Goal: Task Accomplishment & Management: Complete application form

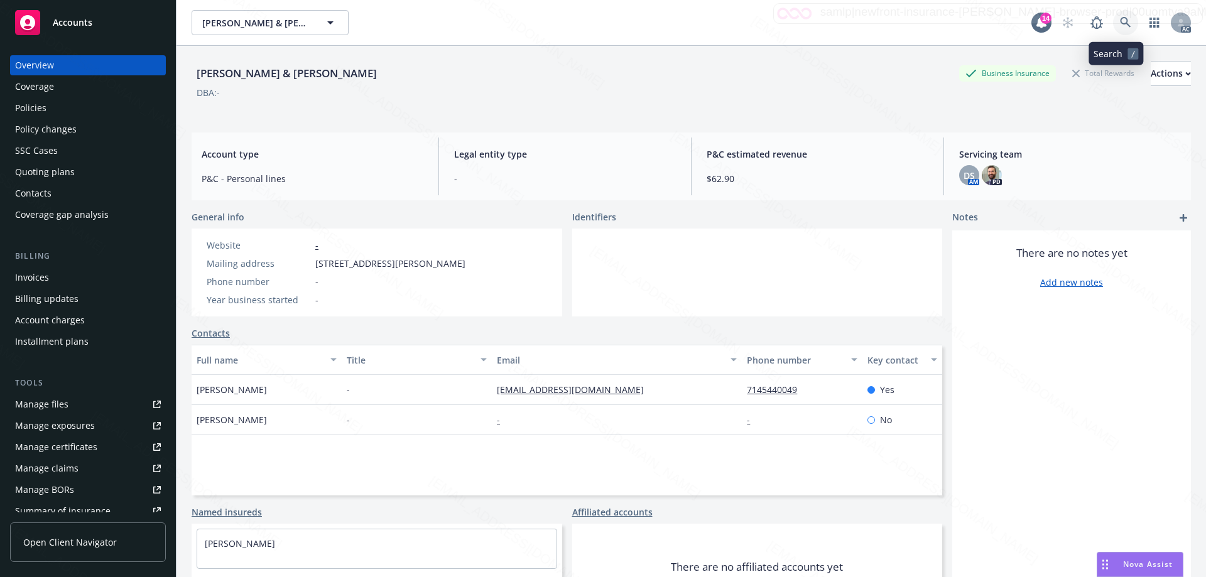
click at [1120, 26] on icon at bounding box center [1125, 22] width 11 height 11
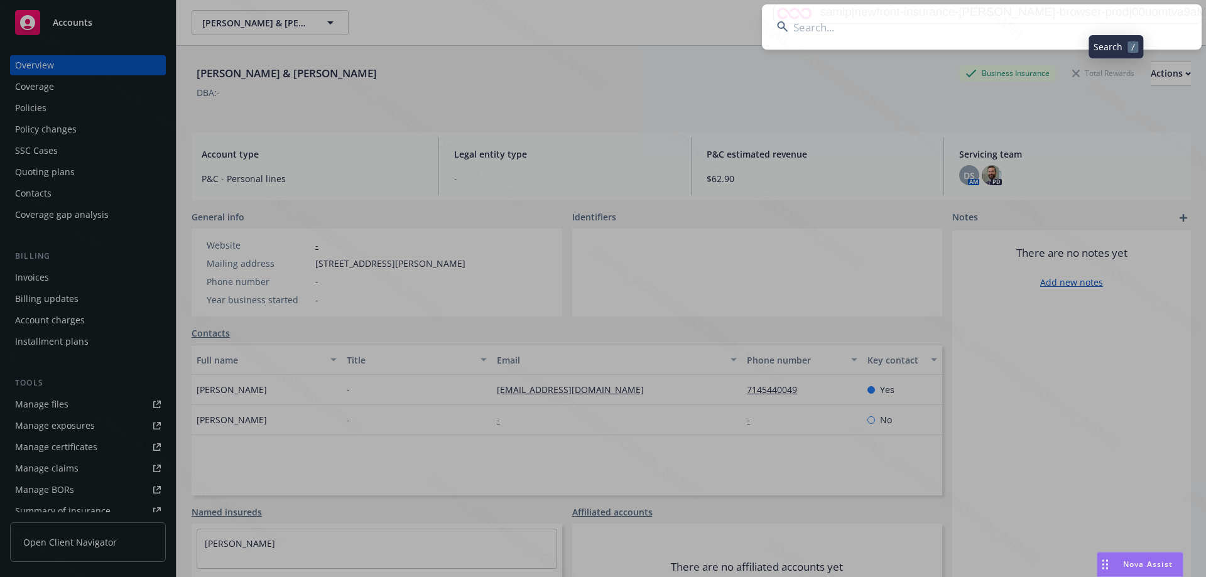
type input "EX6673257"
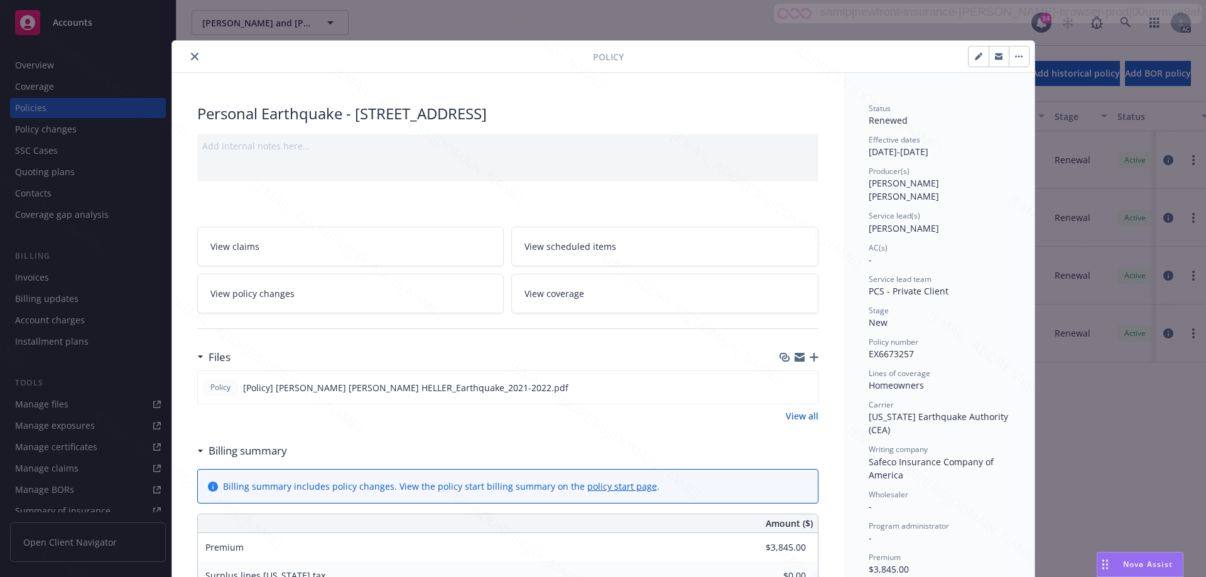
click at [191, 55] on icon "close" at bounding box center [195, 57] width 8 height 8
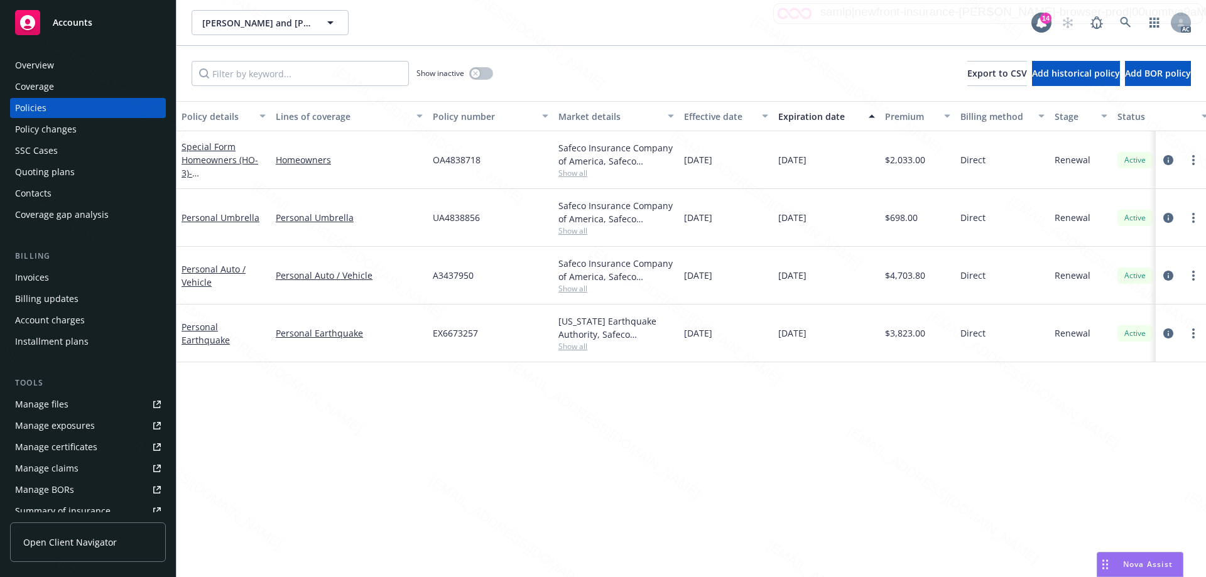
click at [72, 130] on div "Policy changes" at bounding box center [46, 129] width 62 height 20
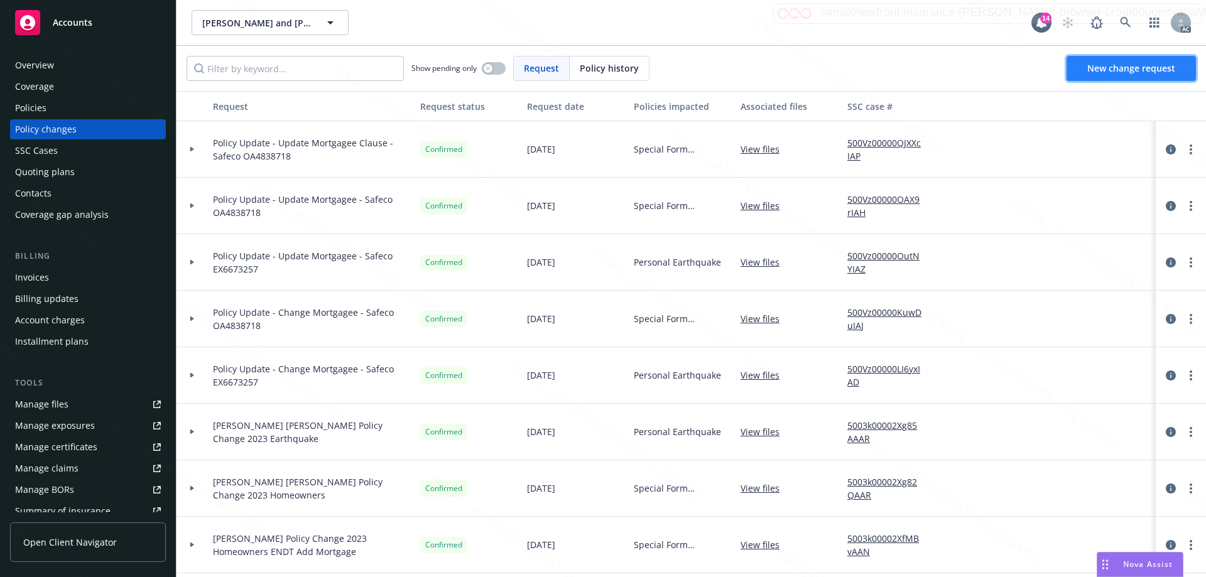
click at [1125, 72] on span "New change request" at bounding box center [1132, 68] width 88 height 12
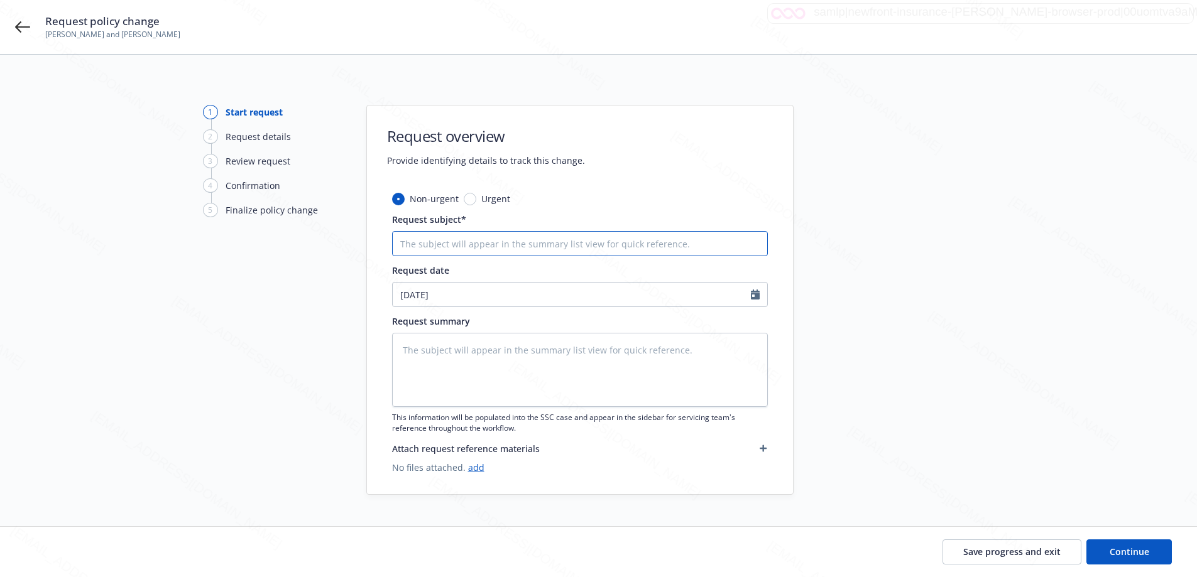
drag, startPoint x: 432, startPoint y: 246, endPoint x: 431, endPoint y: 254, distance: 8.3
click at [431, 254] on input "Request subject*" at bounding box center [580, 243] width 376 height 25
click at [484, 248] on input "Request subject*" at bounding box center [580, 243] width 376 height 25
paste input "EX6673257"
type textarea "x"
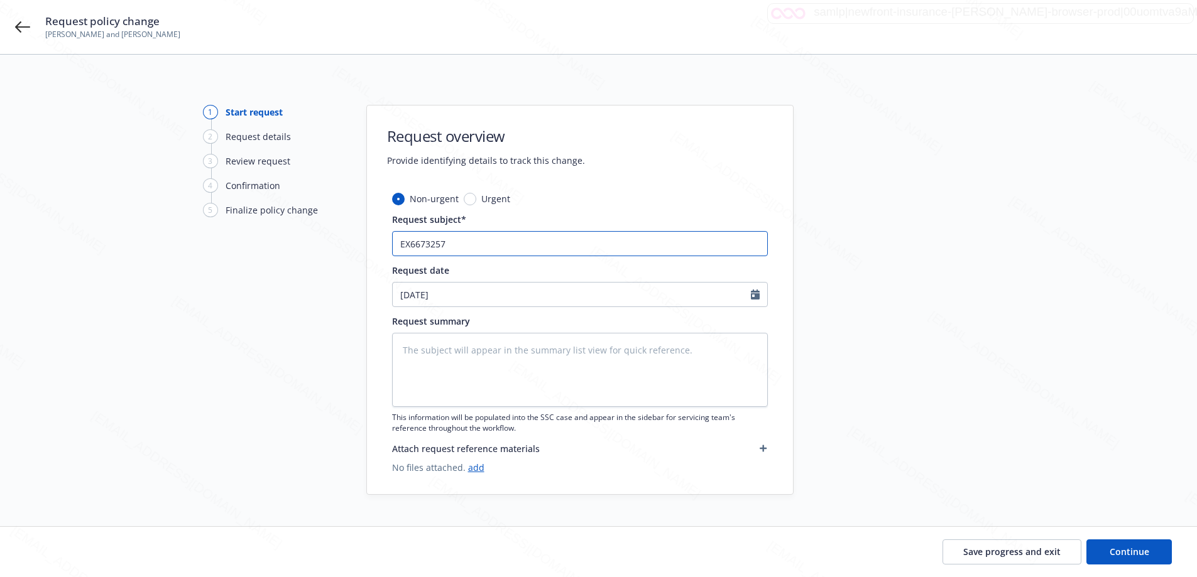
type input "EX6673257"
click at [400, 246] on input "EX6673257" at bounding box center [580, 243] width 376 height 25
paste input "Policy Update - Update Mortgagee Clause - Safeco OA4838718"
type textarea "x"
type input "Policy Update - Update Mortgagee Clause - Safeco OA4838718EX6673257"
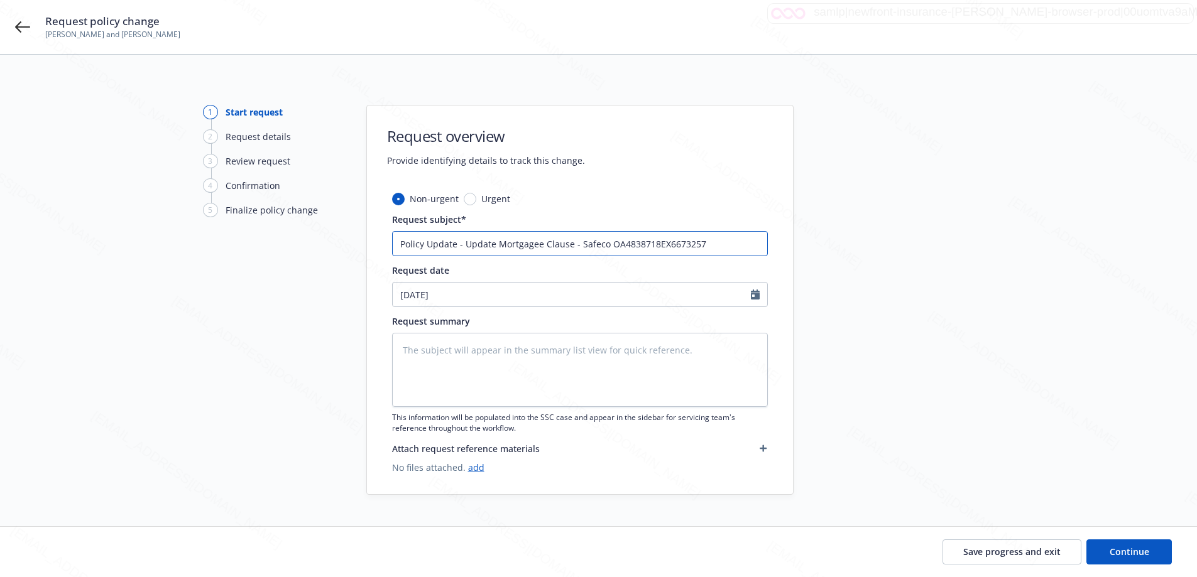
click at [638, 248] on input "Policy Update - Update Mortgagee Clause - Safeco OA4838718EX6673257" at bounding box center [580, 243] width 376 height 25
click at [644, 244] on input "Policy Update - Update Mortgagee Clause - Safeco OA4838718EX6673257" at bounding box center [580, 243] width 376 height 25
drag, startPoint x: 652, startPoint y: 241, endPoint x: 611, endPoint y: 246, distance: 41.7
click at [611, 246] on input "Policy Update - Update Mortgagee Clause - Safeco OA4838718EX6673257" at bounding box center [580, 243] width 376 height 25
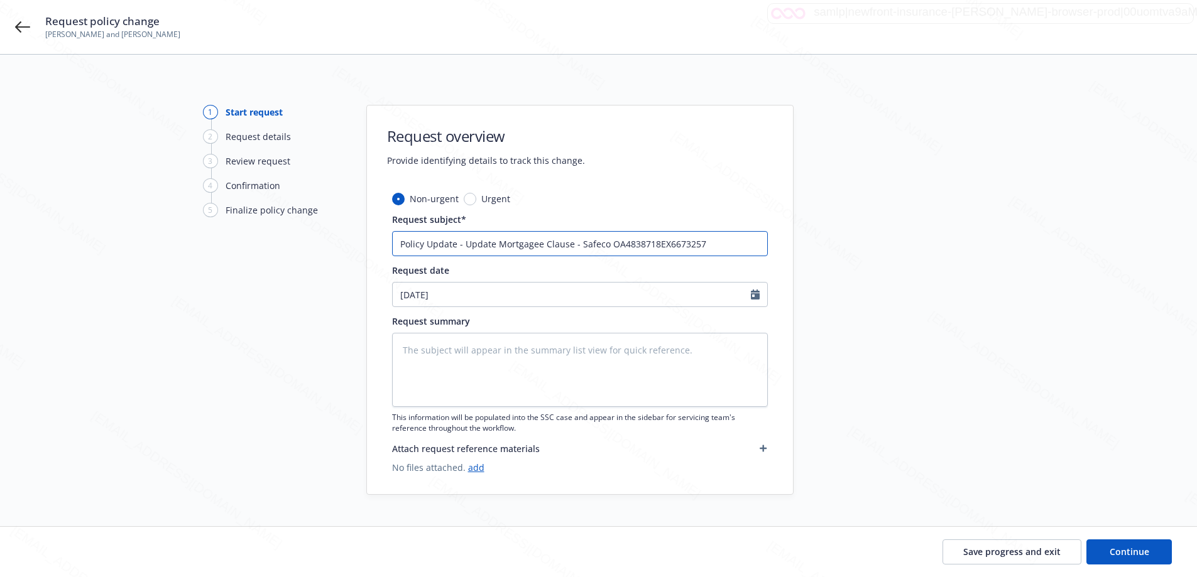
type textarea "x"
type input "Policy Update - Update Mortgagee Clause - Safeco OEX6673257"
type textarea "x"
type input "Policy Update - Update Mortgagee Clause - Safeco EX6673257"
type textarea "x"
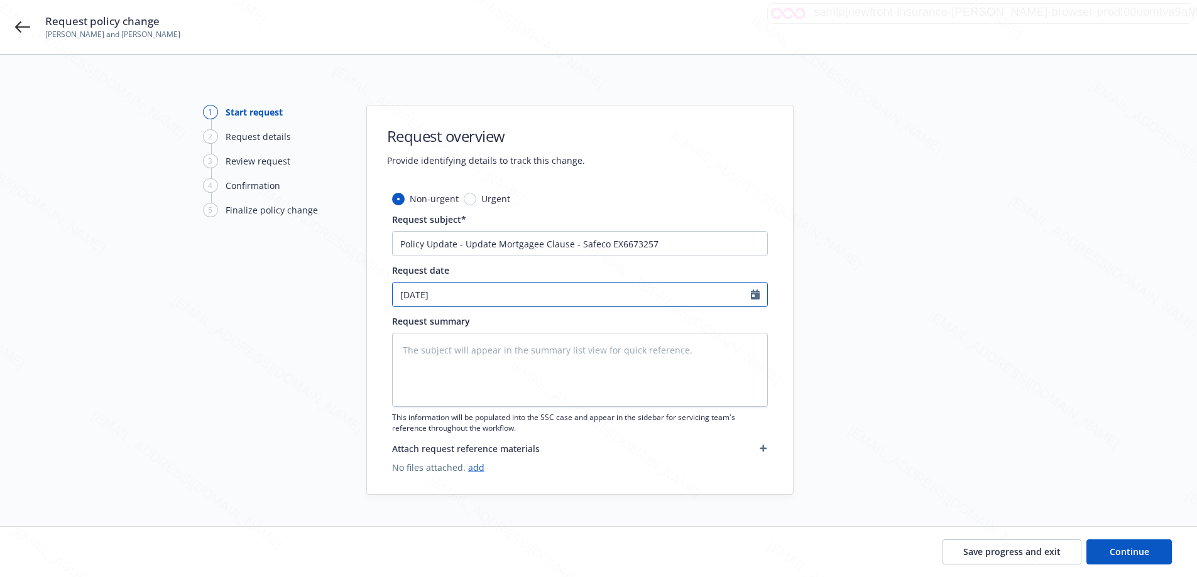
click at [759, 294] on icon "Calendar" at bounding box center [755, 295] width 9 height 10
select select "8"
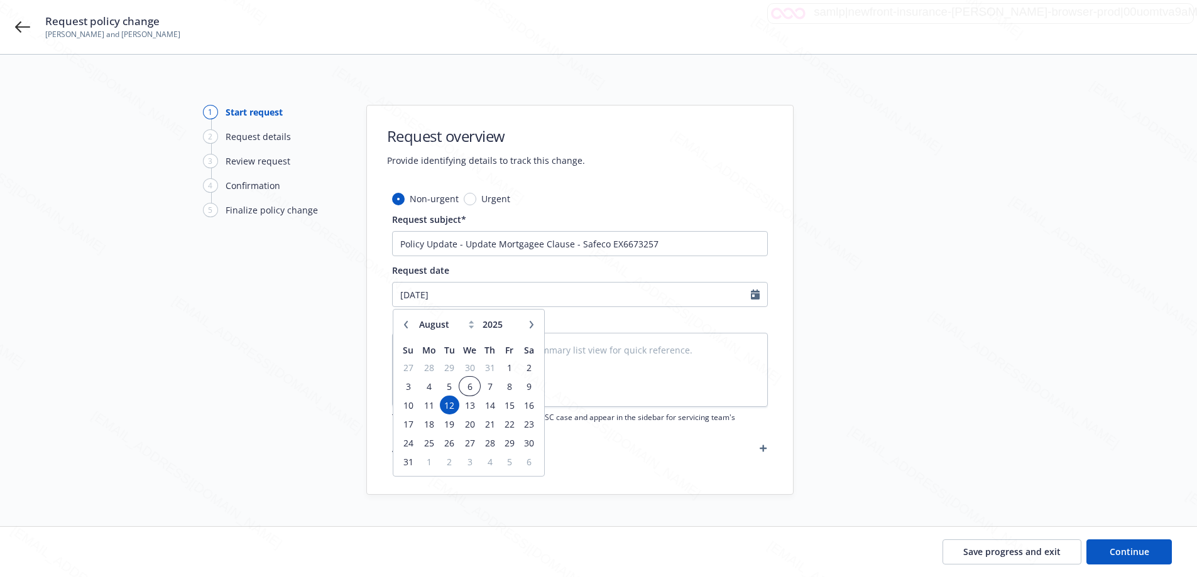
click at [468, 386] on span "6" at bounding box center [470, 387] width 18 height 16
type textarea "x"
type input "[DATE]"
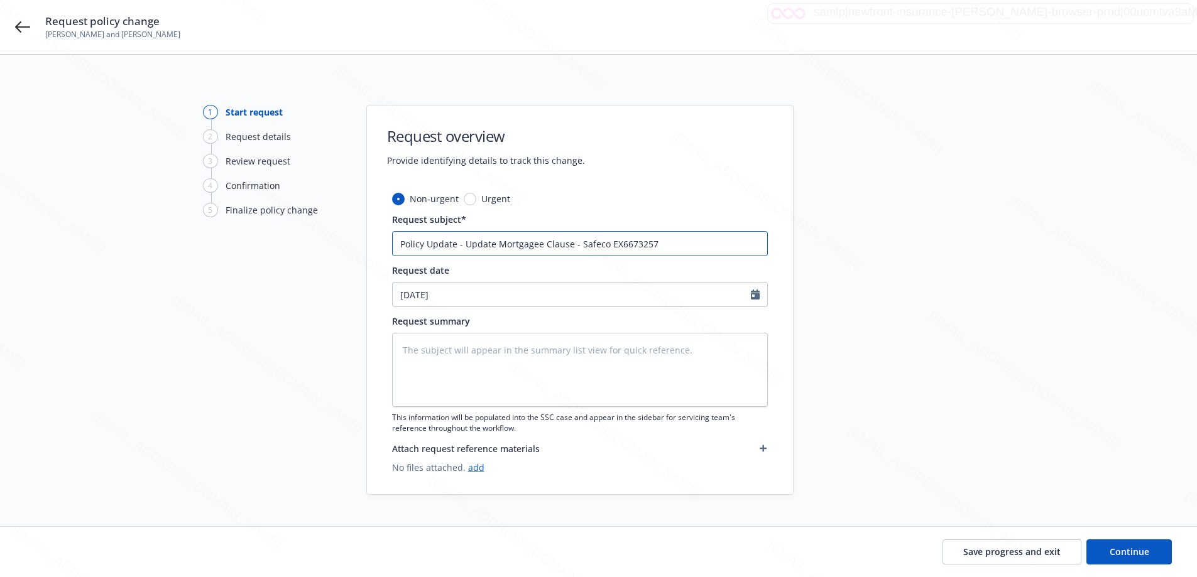
drag, startPoint x: 464, startPoint y: 246, endPoint x: 569, endPoint y: 245, distance: 105.6
click at [569, 245] on input "Policy Update - Update Mortgagee Clause - Safeco EX6673257" at bounding box center [580, 243] width 376 height 25
click at [511, 353] on textarea at bounding box center [580, 370] width 376 height 74
paste textarea "Update Mortgagee Clause"
type textarea "x"
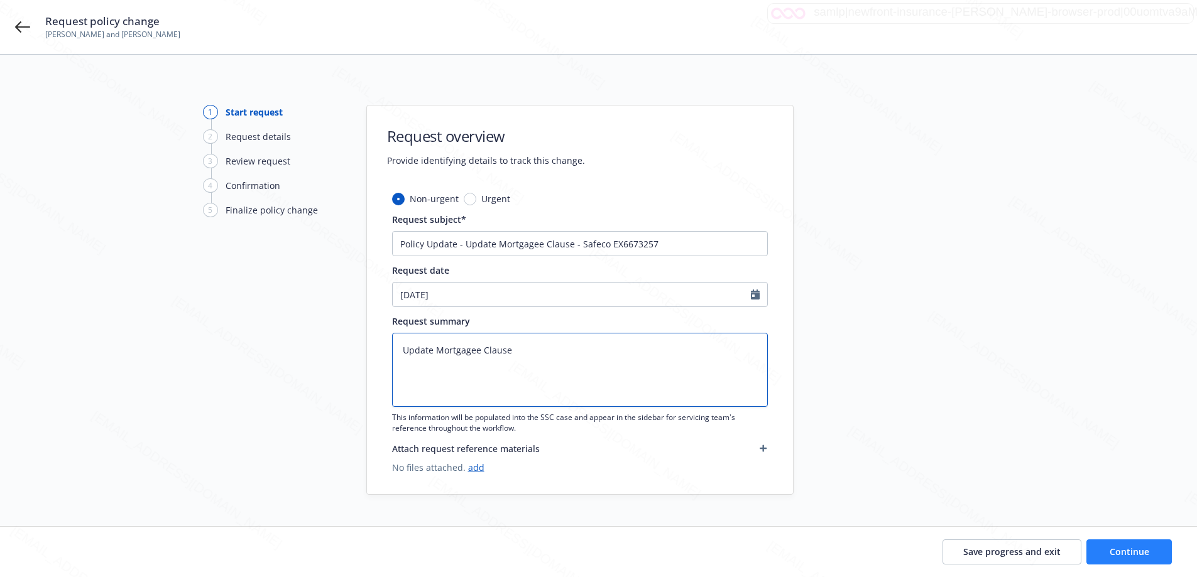
type textarea "Update Mortgagee Clause"
click at [1130, 549] on span "Continue" at bounding box center [1130, 552] width 40 height 12
type textarea "x"
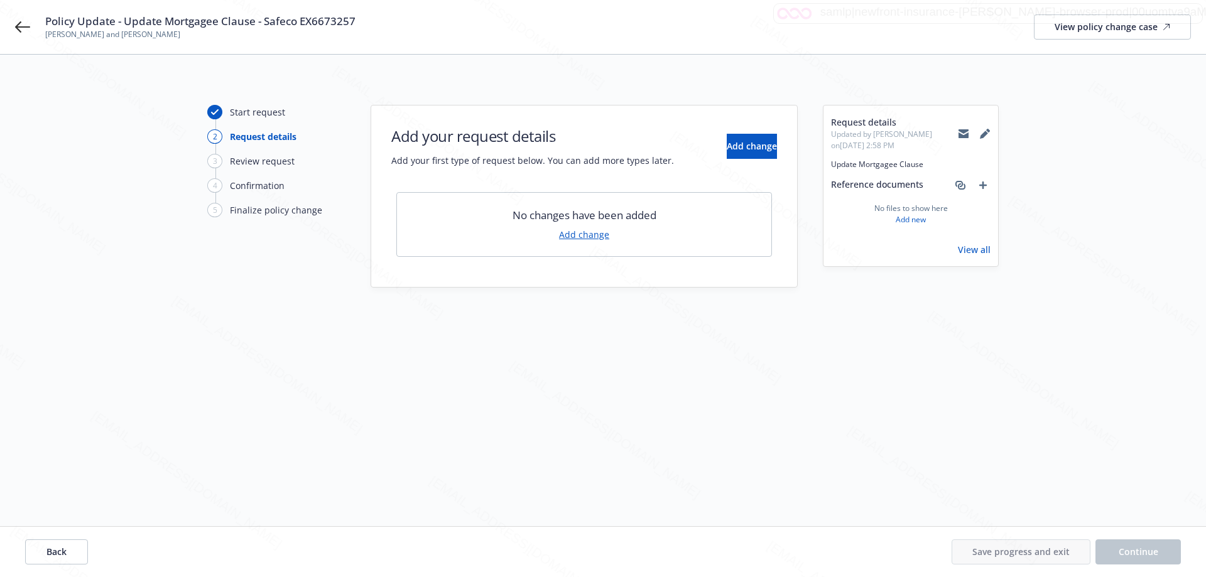
click at [588, 237] on link "Add change" at bounding box center [584, 234] width 50 height 13
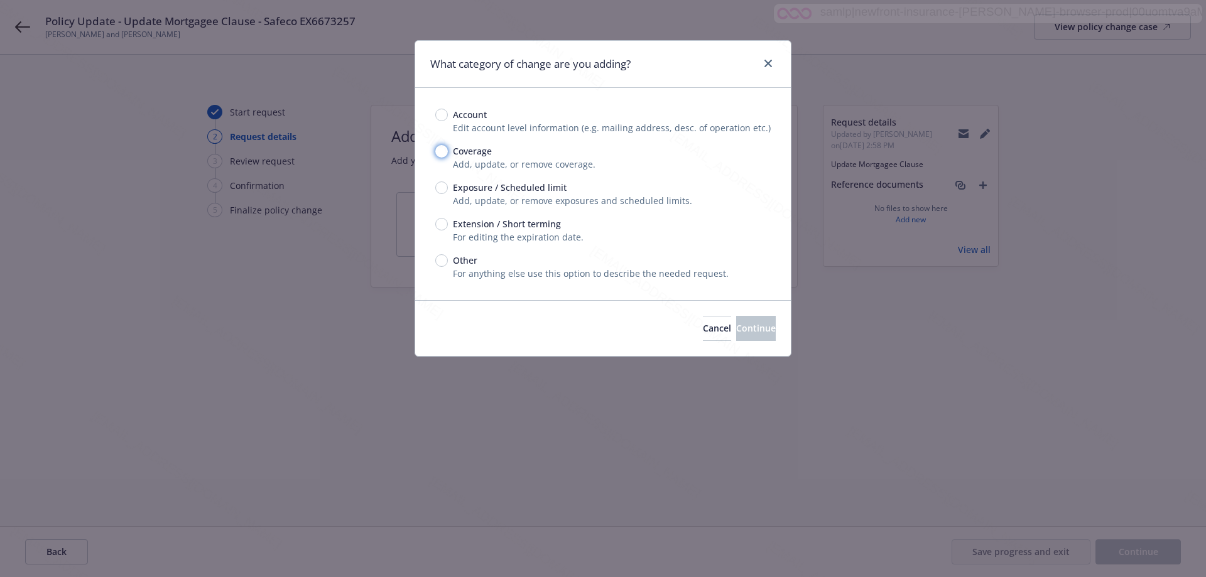
click at [441, 153] on input "Coverage" at bounding box center [441, 151] width 13 height 13
radio input "true"
click at [736, 322] on button "Continue" at bounding box center [756, 328] width 40 height 25
type textarea "x"
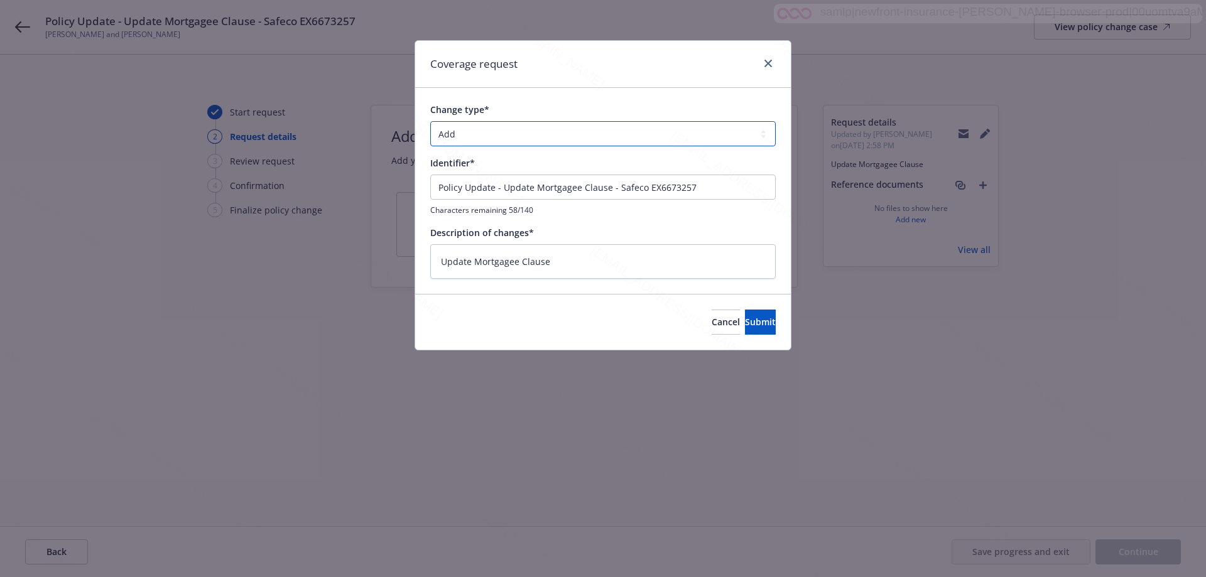
click at [485, 129] on select "Add Audit Change Remove" at bounding box center [603, 133] width 346 height 25
select select "CHANGE"
click at [430, 121] on select "Add Audit Change Remove" at bounding box center [603, 133] width 346 height 25
click at [749, 326] on span "Submit" at bounding box center [760, 322] width 31 height 12
type textarea "x"
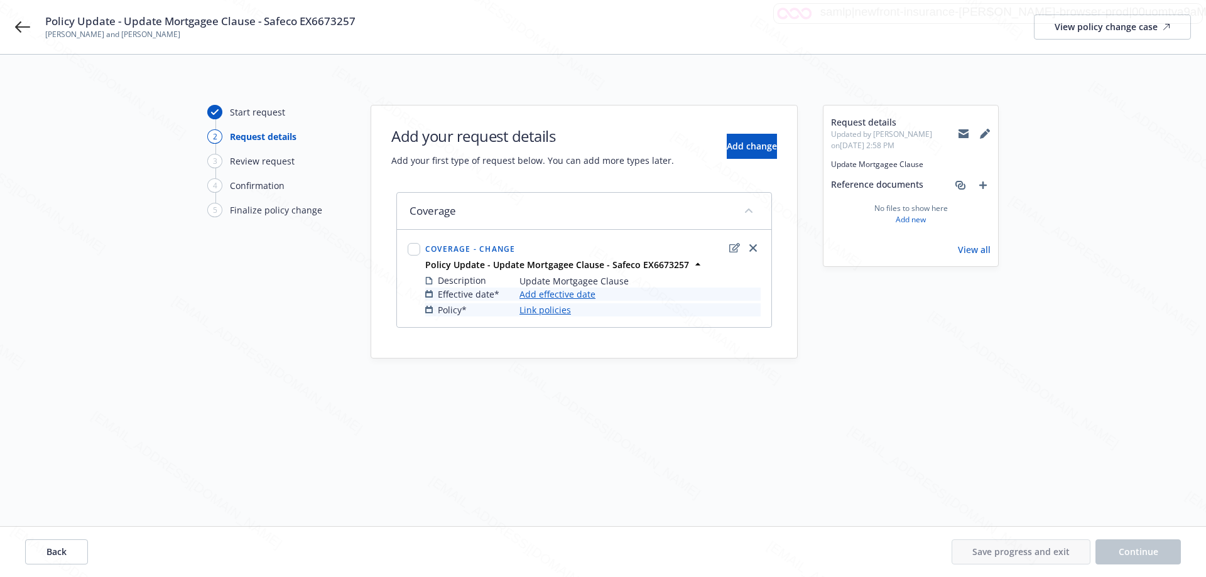
click at [568, 292] on link "Add effective date" at bounding box center [558, 294] width 76 height 13
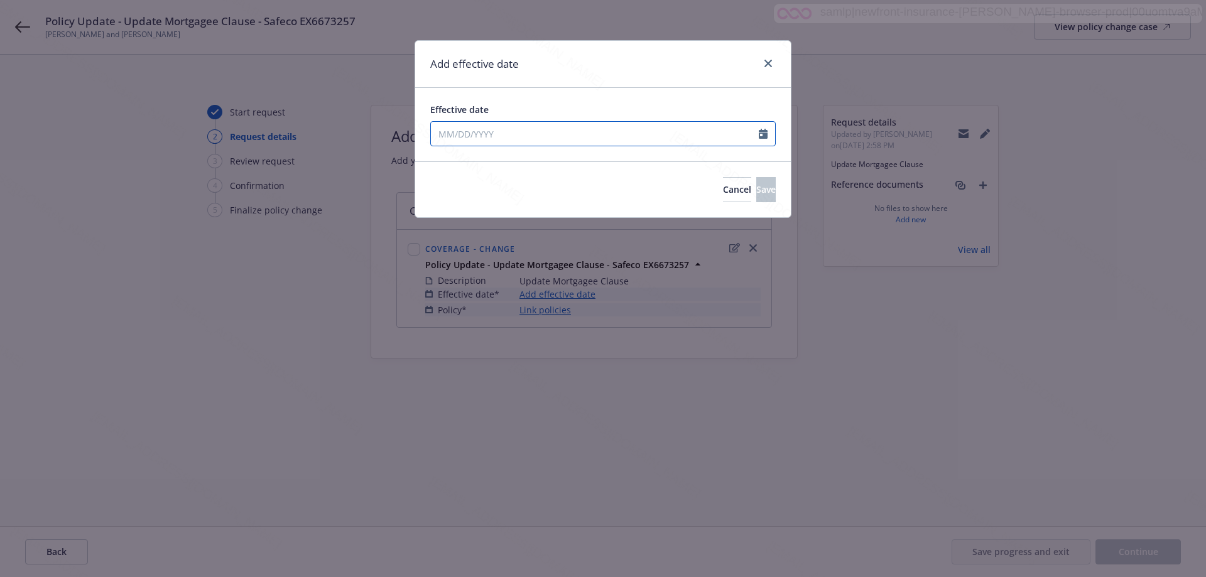
select select "8"
click at [578, 131] on input "Effective date" at bounding box center [595, 134] width 328 height 24
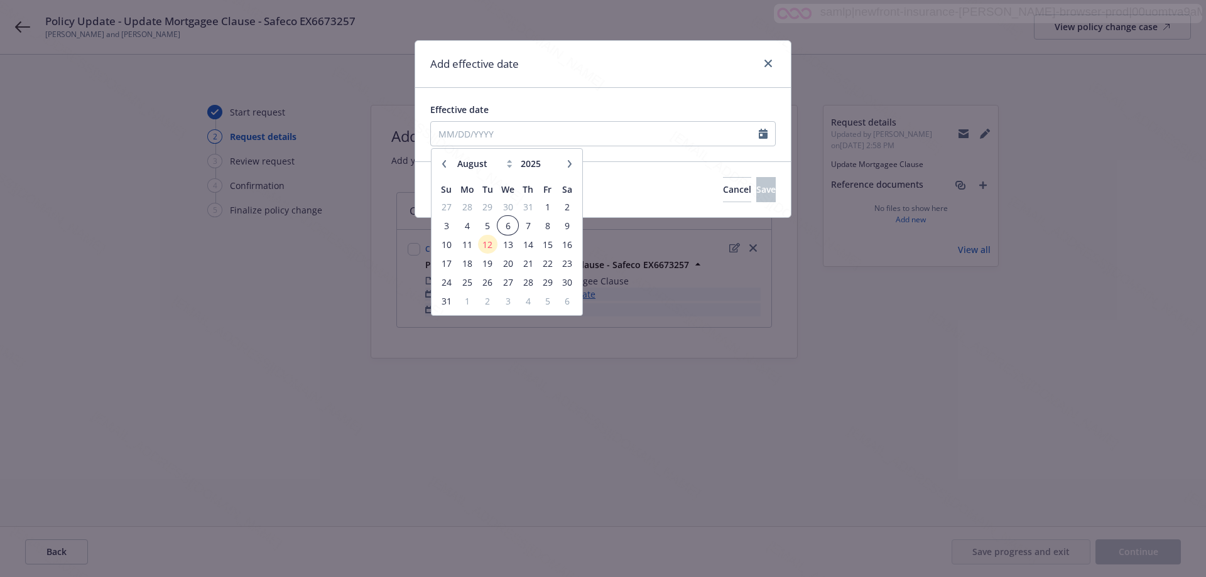
click at [507, 224] on span "6" at bounding box center [508, 226] width 18 height 16
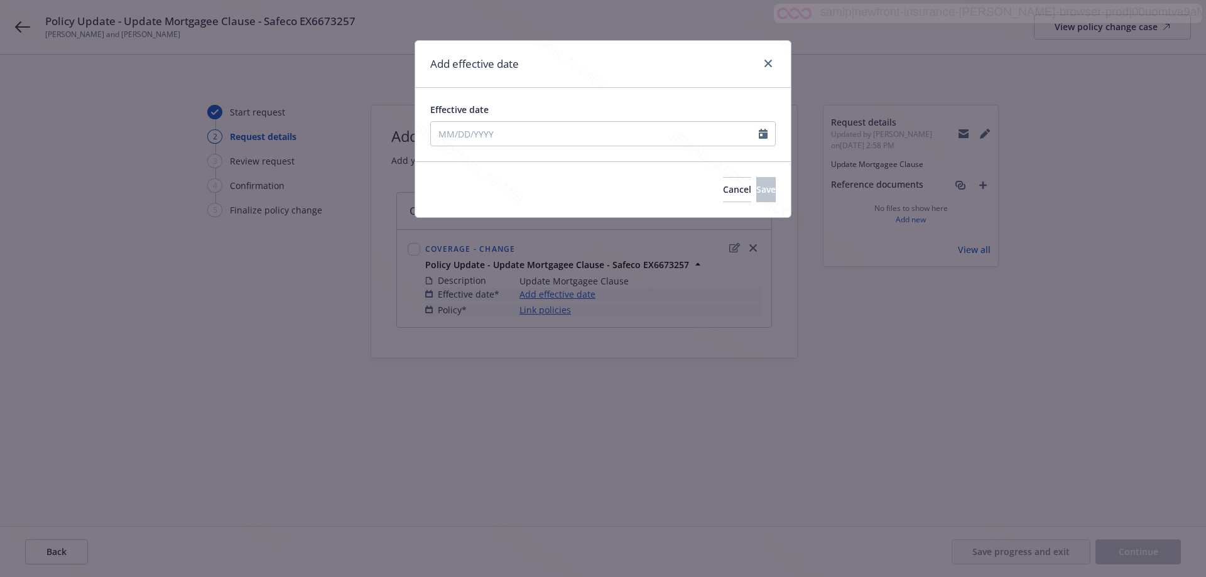
type input "[DATE]"
click at [756, 190] on span "Save" at bounding box center [765, 189] width 19 height 12
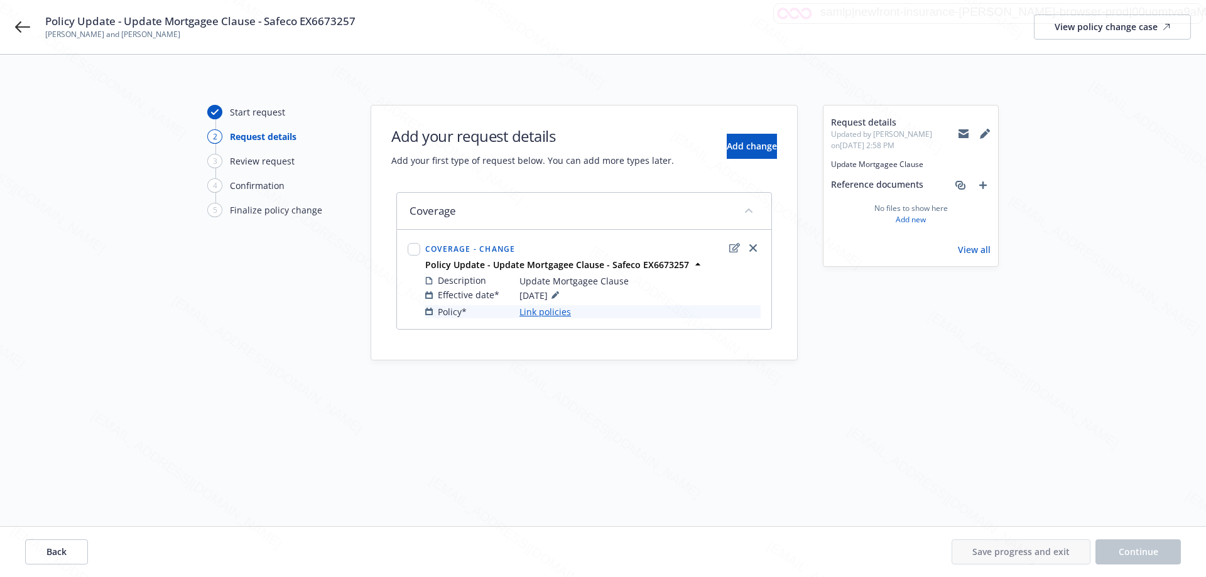
click at [555, 312] on link "Link policies" at bounding box center [546, 311] width 52 height 13
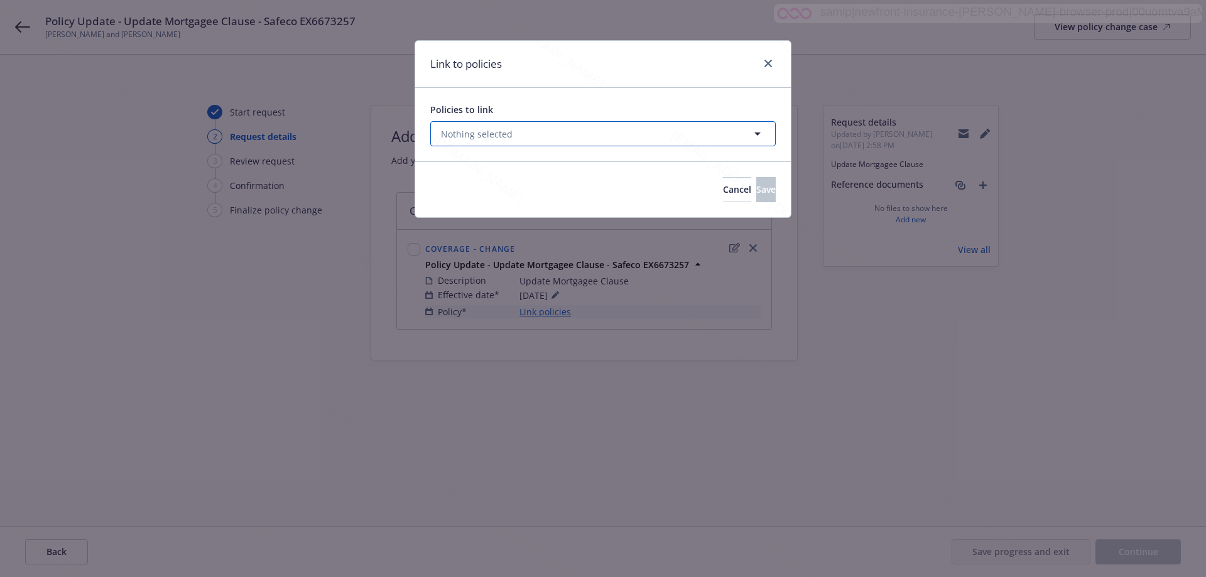
click at [536, 133] on button "Nothing selected" at bounding box center [603, 133] width 346 height 25
select select "ACTIVE"
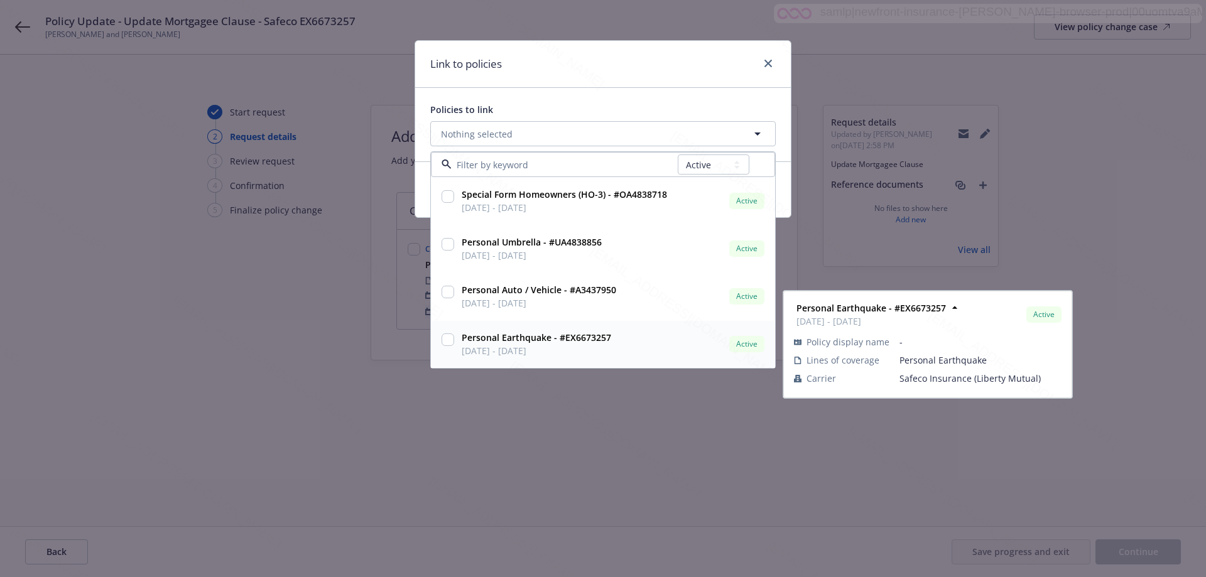
click at [448, 338] on input "checkbox" at bounding box center [448, 340] width 13 height 13
checkbox input "true"
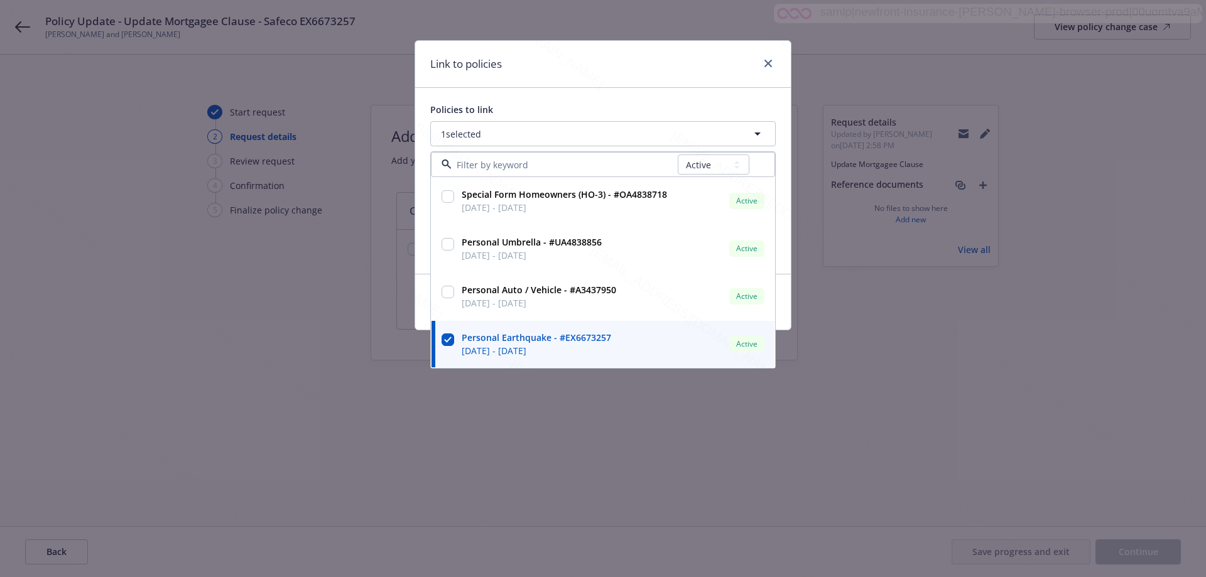
click at [686, 445] on div "Link to policies Policies to link 1 selected All Active Upcoming Expired Cancel…" at bounding box center [603, 288] width 1206 height 577
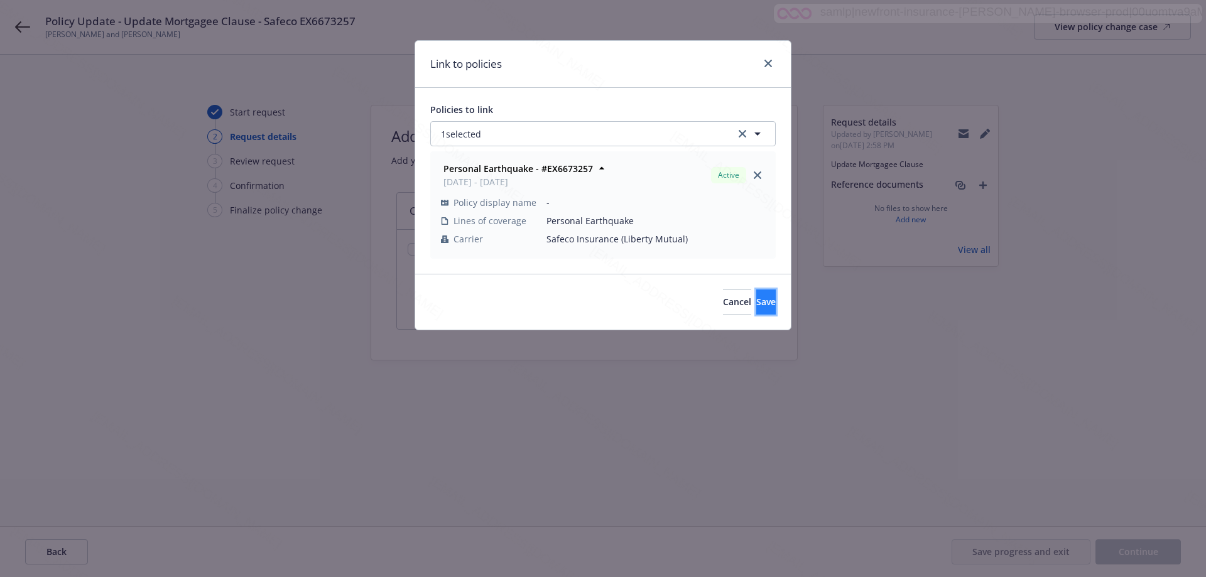
click at [762, 310] on button "Save" at bounding box center [765, 302] width 19 height 25
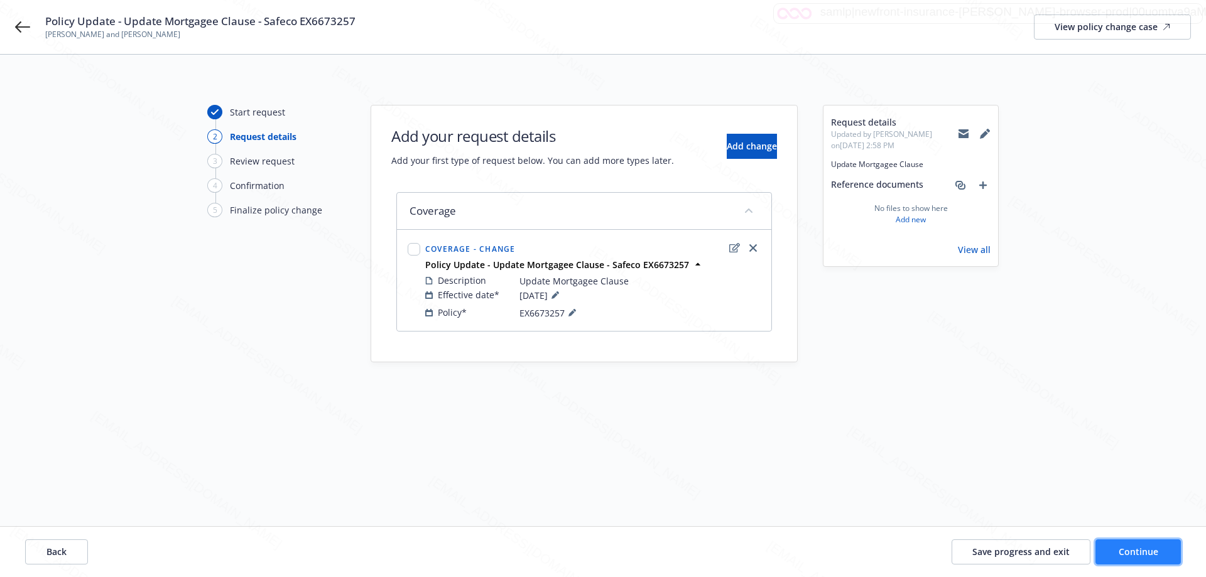
click at [1153, 552] on span "Continue" at bounding box center [1139, 552] width 40 height 12
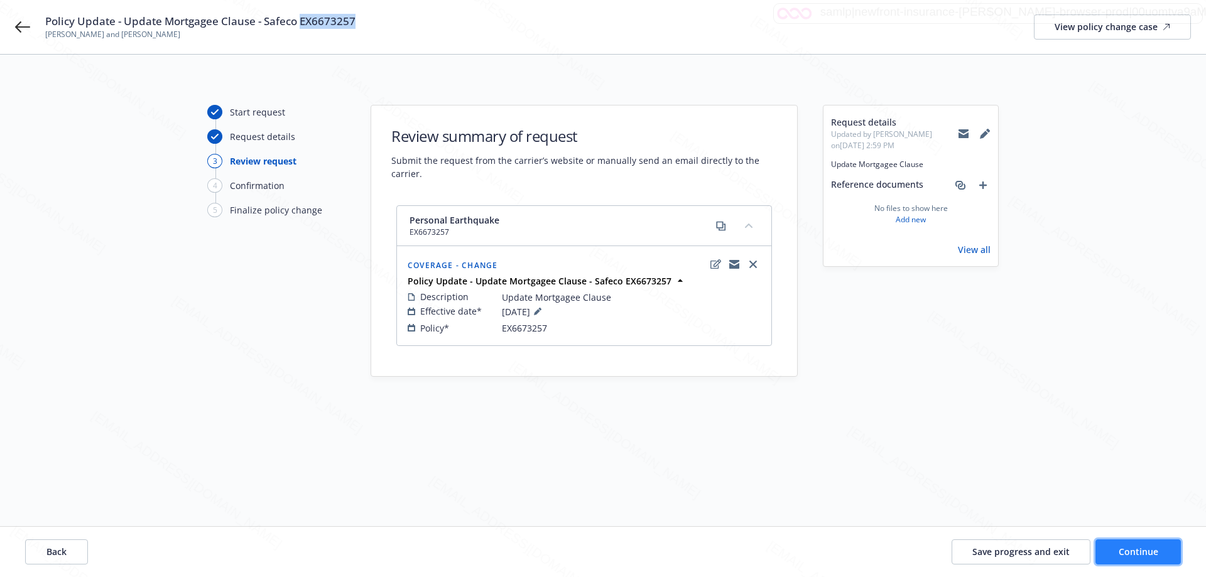
click at [1150, 548] on span "Continue" at bounding box center [1139, 552] width 40 height 12
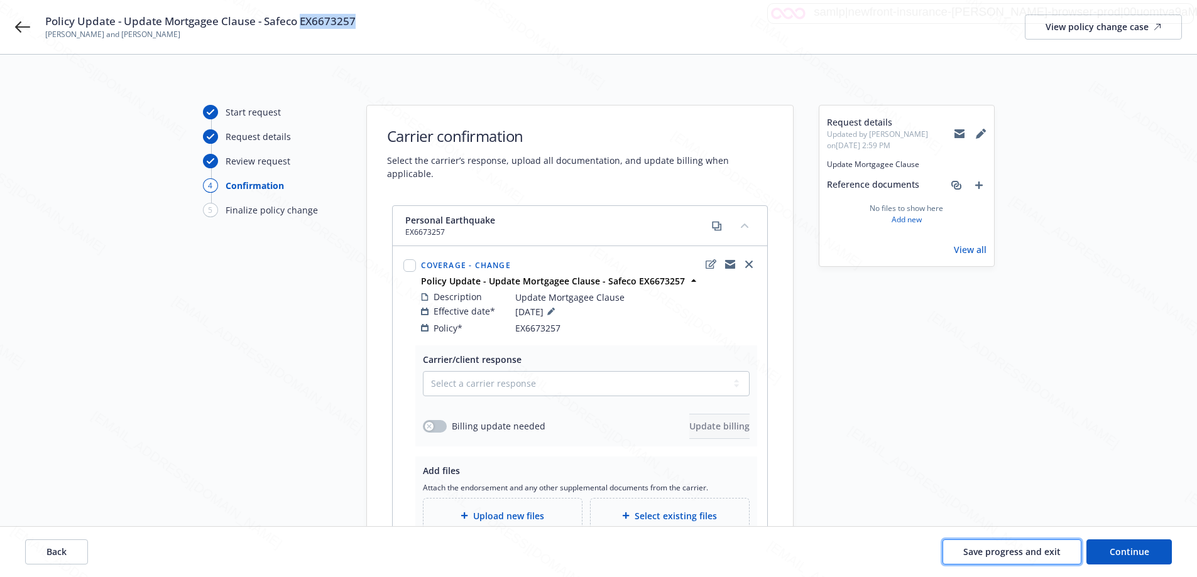
click at [993, 554] on span "Save progress and exit" at bounding box center [1011, 552] width 97 height 12
